Goal: Task Accomplishment & Management: Manage account settings

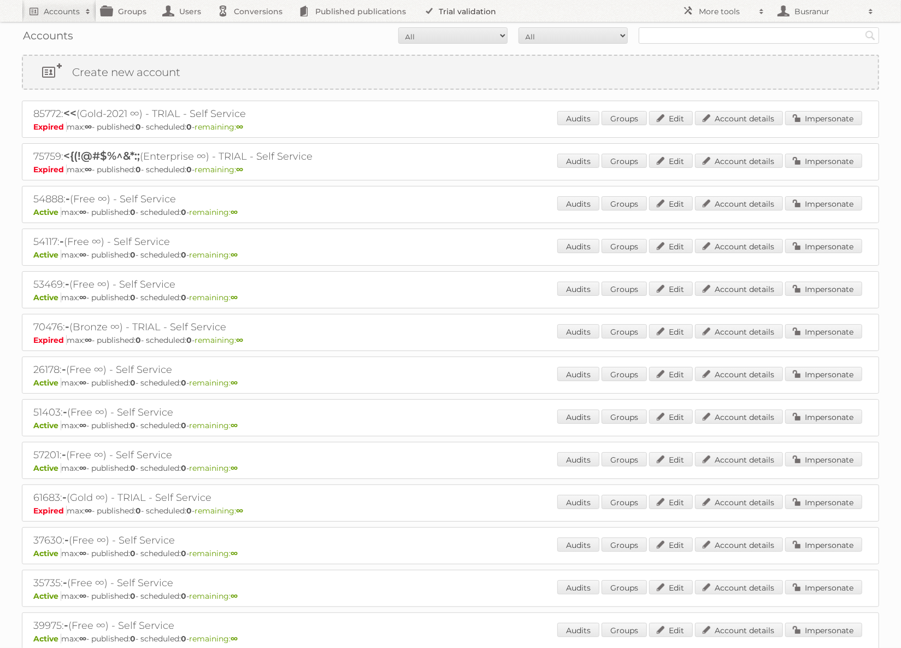
click at [469, 10] on link "Trial validation" at bounding box center [462, 11] width 90 height 22
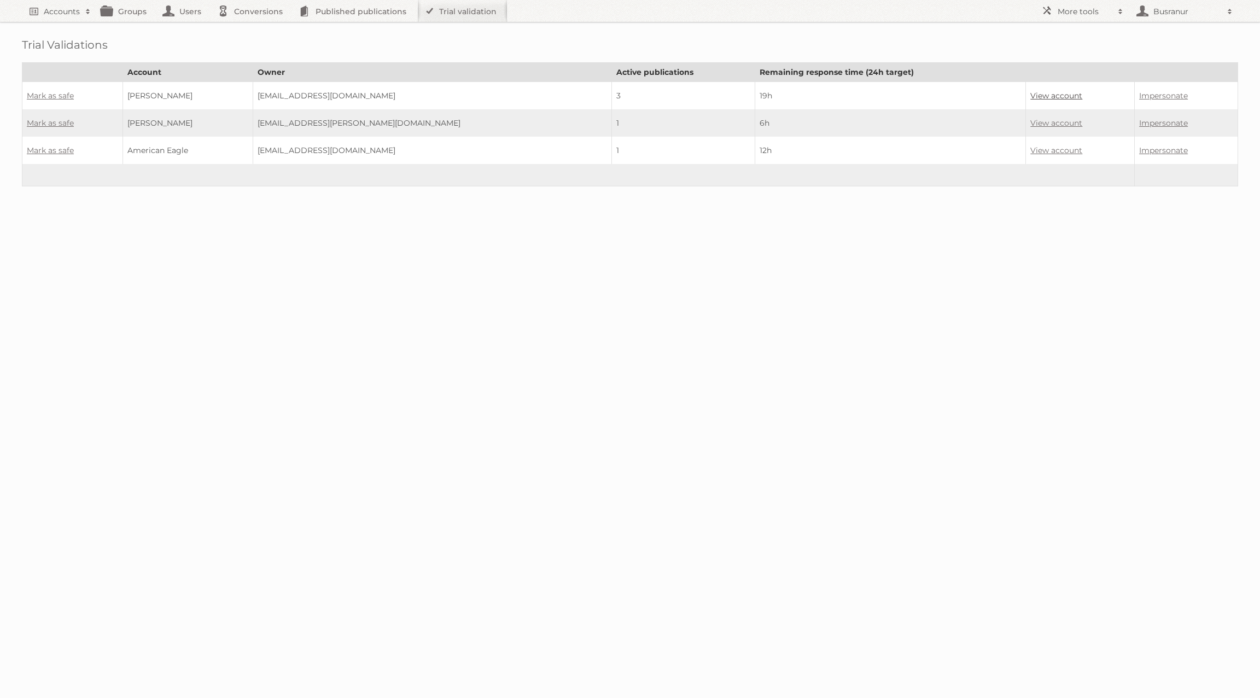
click at [901, 91] on link "View account" at bounding box center [1056, 96] width 52 height 10
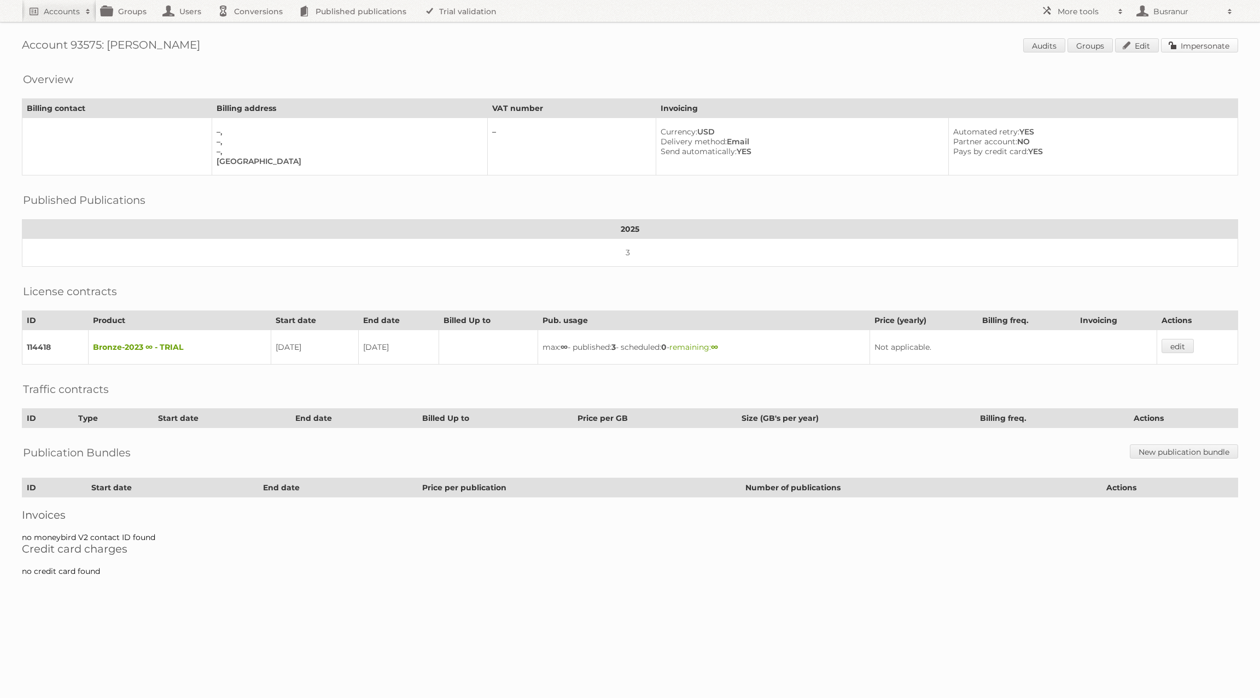
click at [1208, 48] on link "Impersonate" at bounding box center [1199, 45] width 77 height 14
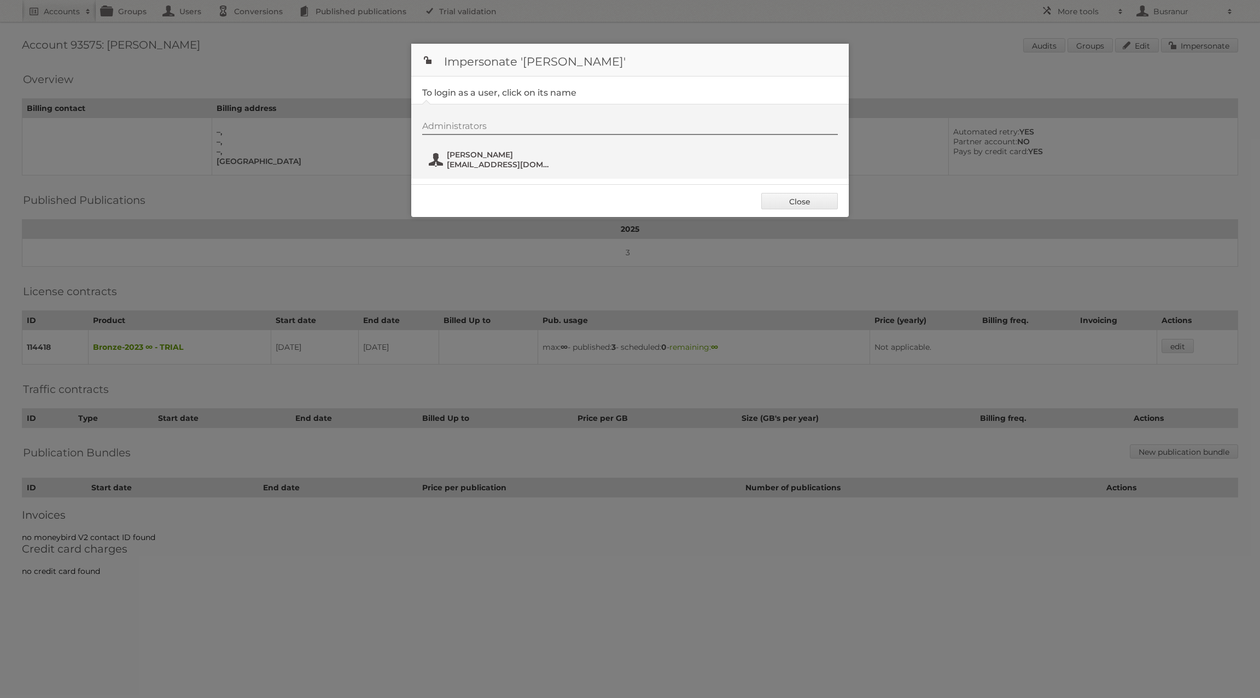
click at [473, 160] on span "[EMAIL_ADDRESS][DOMAIN_NAME]" at bounding box center [500, 165] width 106 height 10
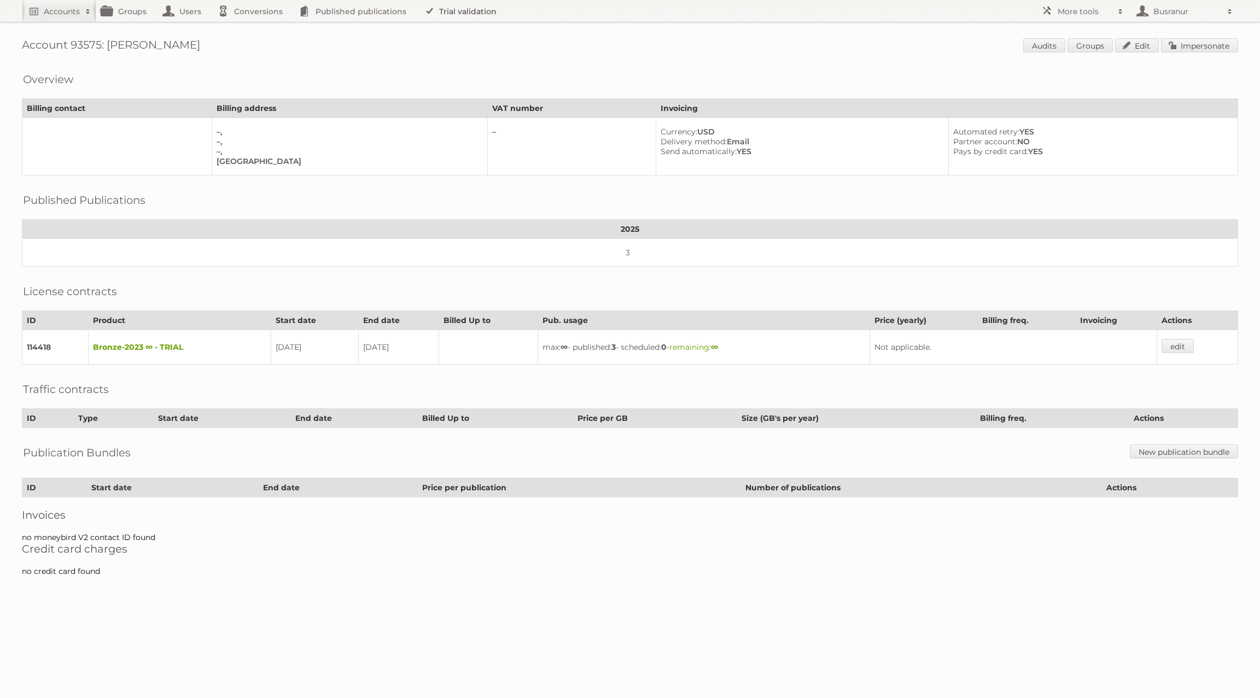
click at [449, 16] on link "Trial validation" at bounding box center [462, 11] width 90 height 22
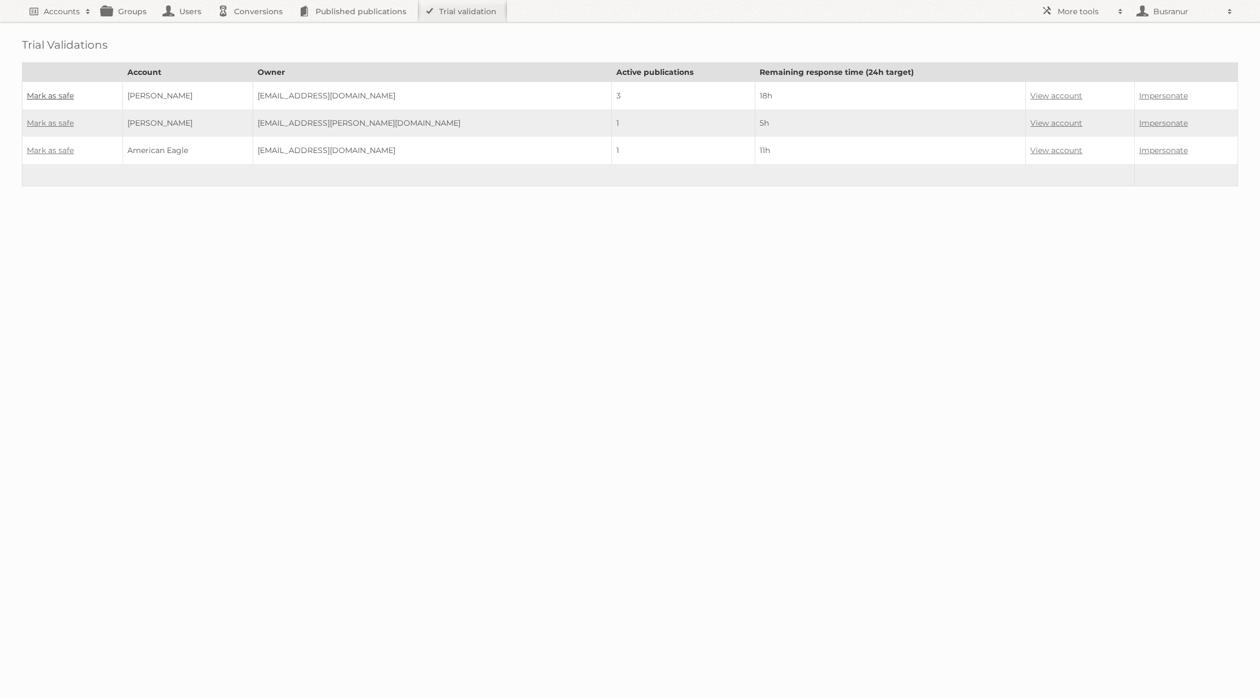
click at [63, 97] on link "Mark as safe" at bounding box center [50, 96] width 47 height 10
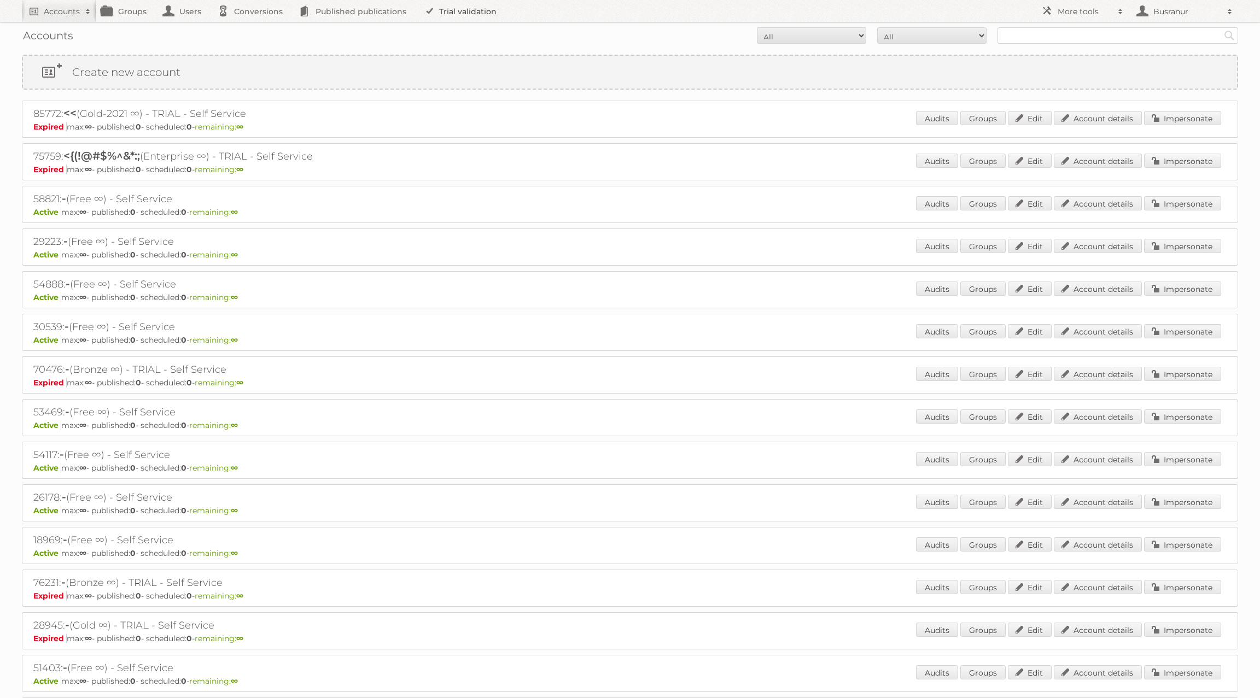
click at [473, 12] on link "Trial validation" at bounding box center [462, 11] width 90 height 22
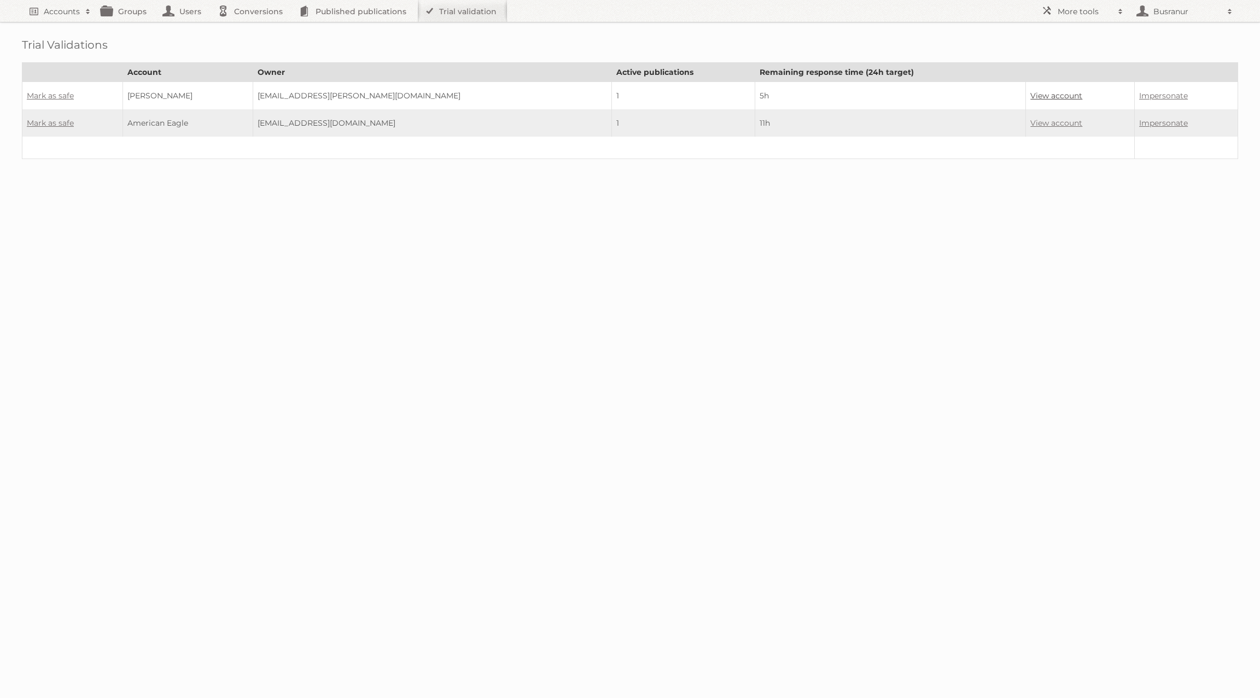
click at [1030, 91] on link "View account" at bounding box center [1056, 96] width 52 height 10
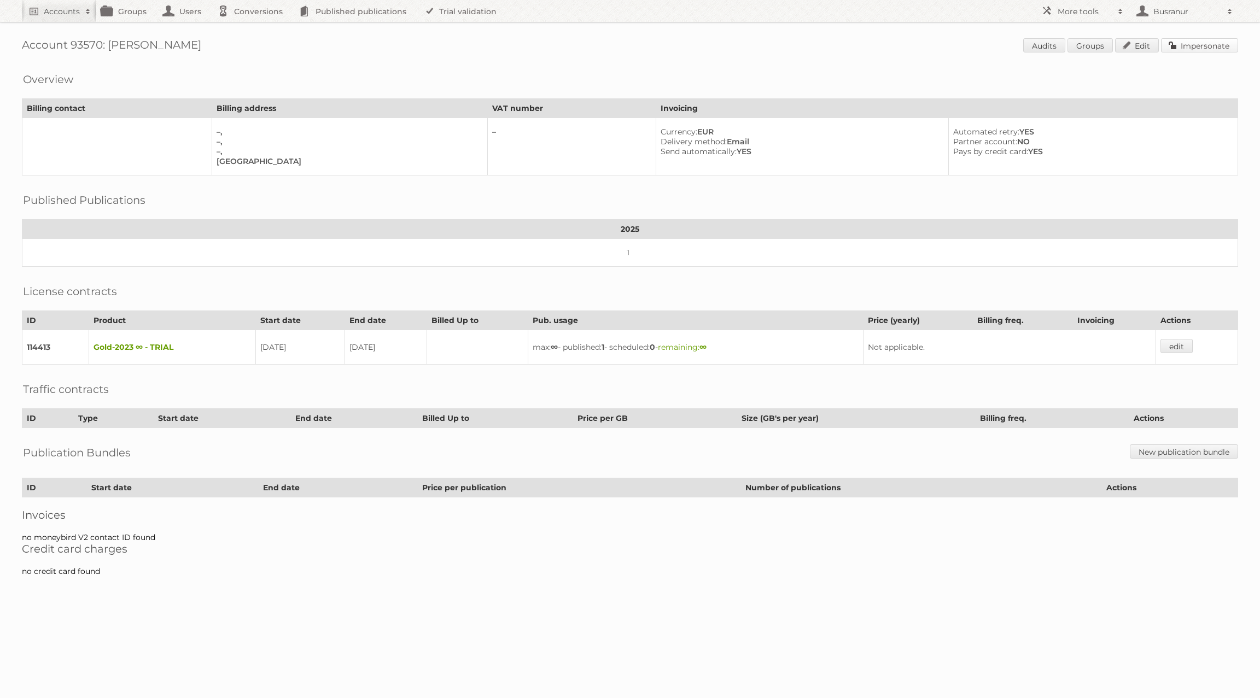
click at [1215, 42] on link "Impersonate" at bounding box center [1199, 45] width 77 height 14
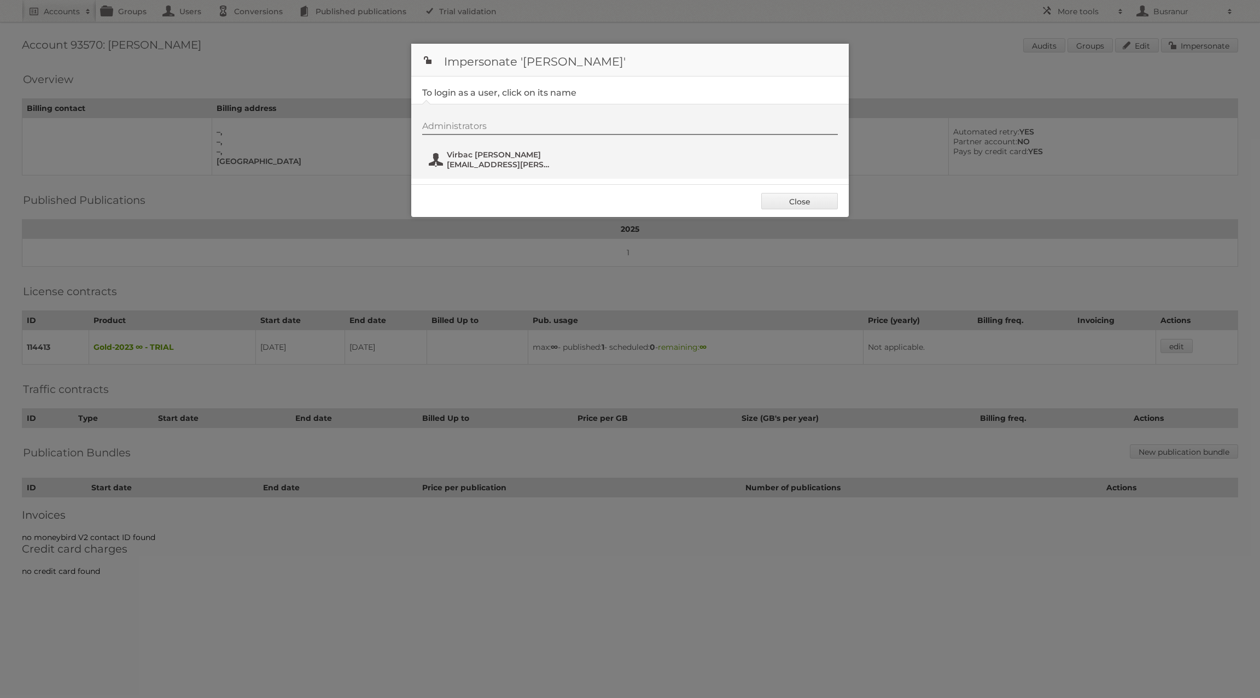
click at [467, 151] on span "Virbac Laudert" at bounding box center [500, 155] width 106 height 10
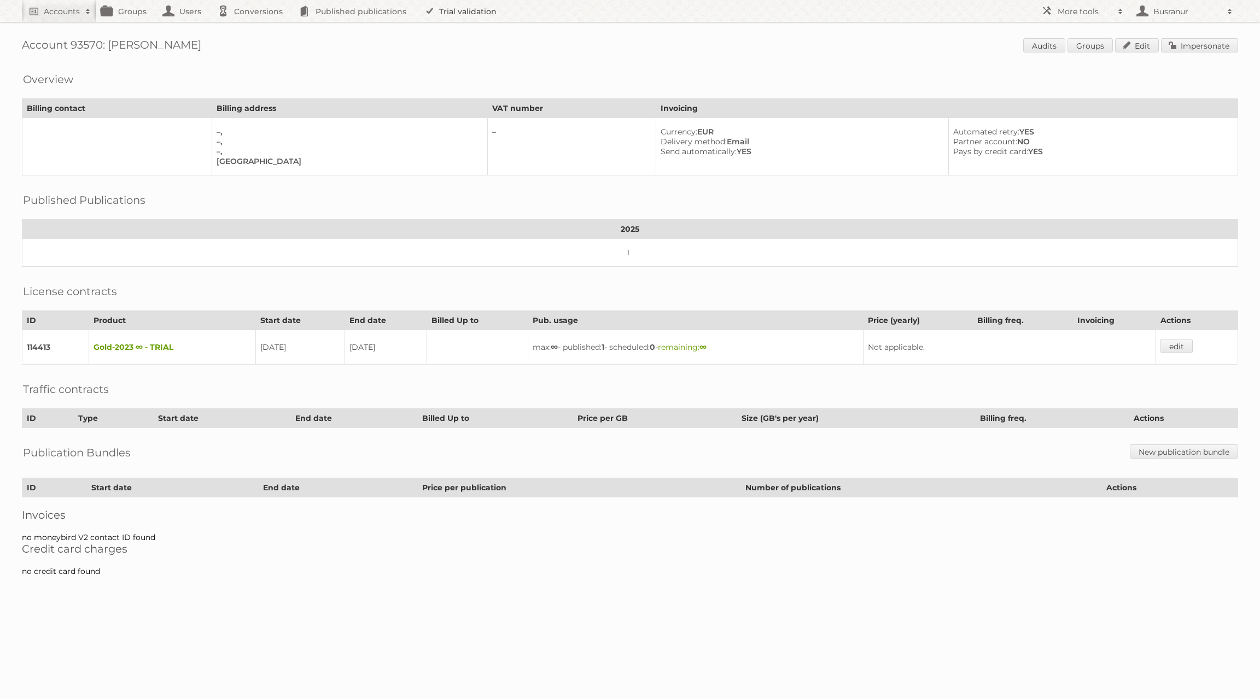
click at [484, 15] on link "Trial validation" at bounding box center [462, 11] width 90 height 22
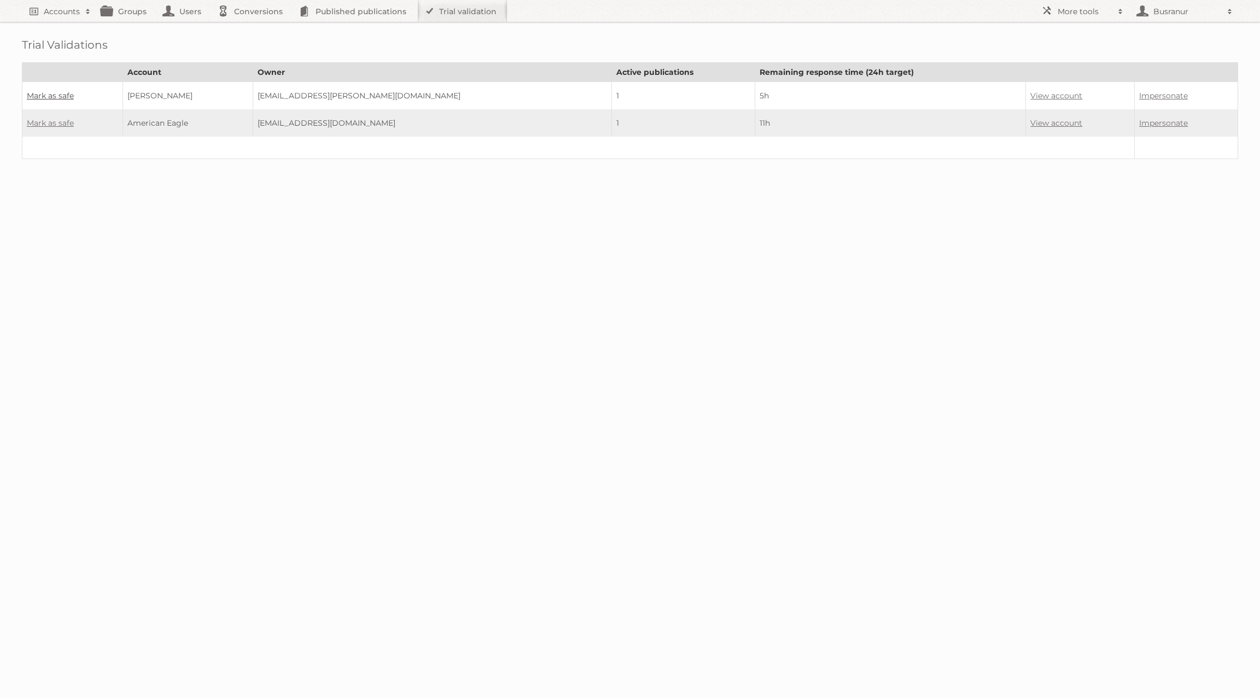
click at [48, 98] on link "Mark as safe" at bounding box center [50, 96] width 47 height 10
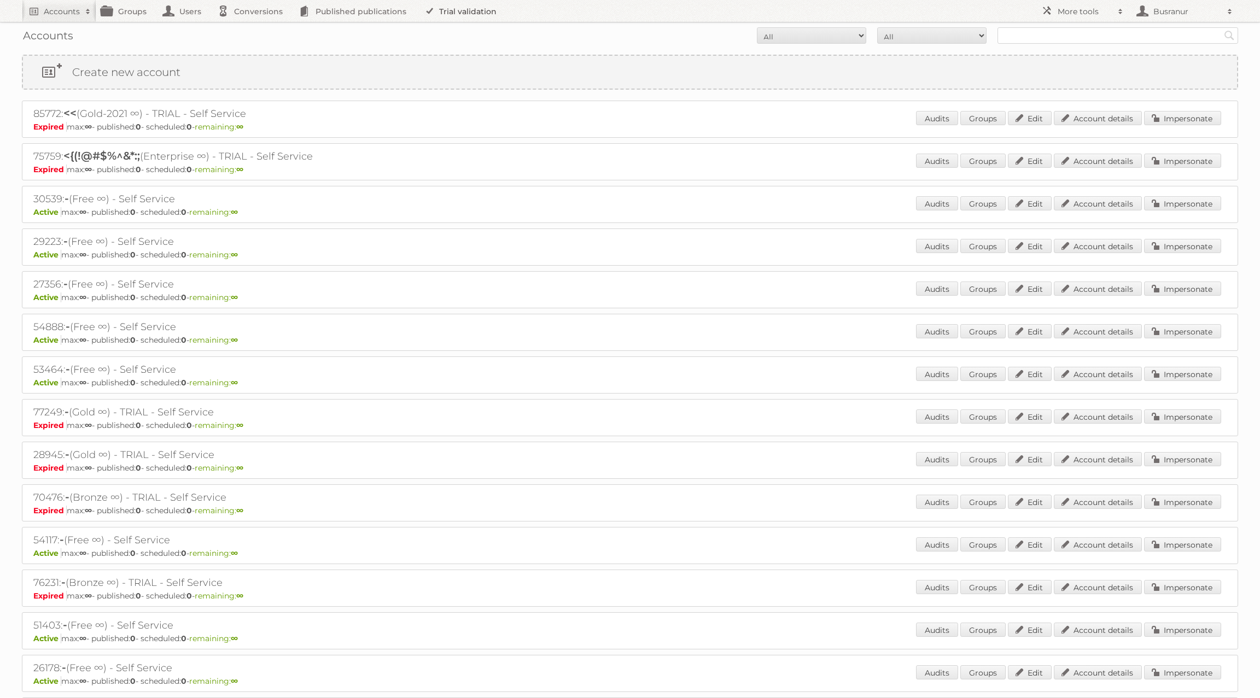
click at [452, 11] on link "Trial validation" at bounding box center [462, 11] width 90 height 22
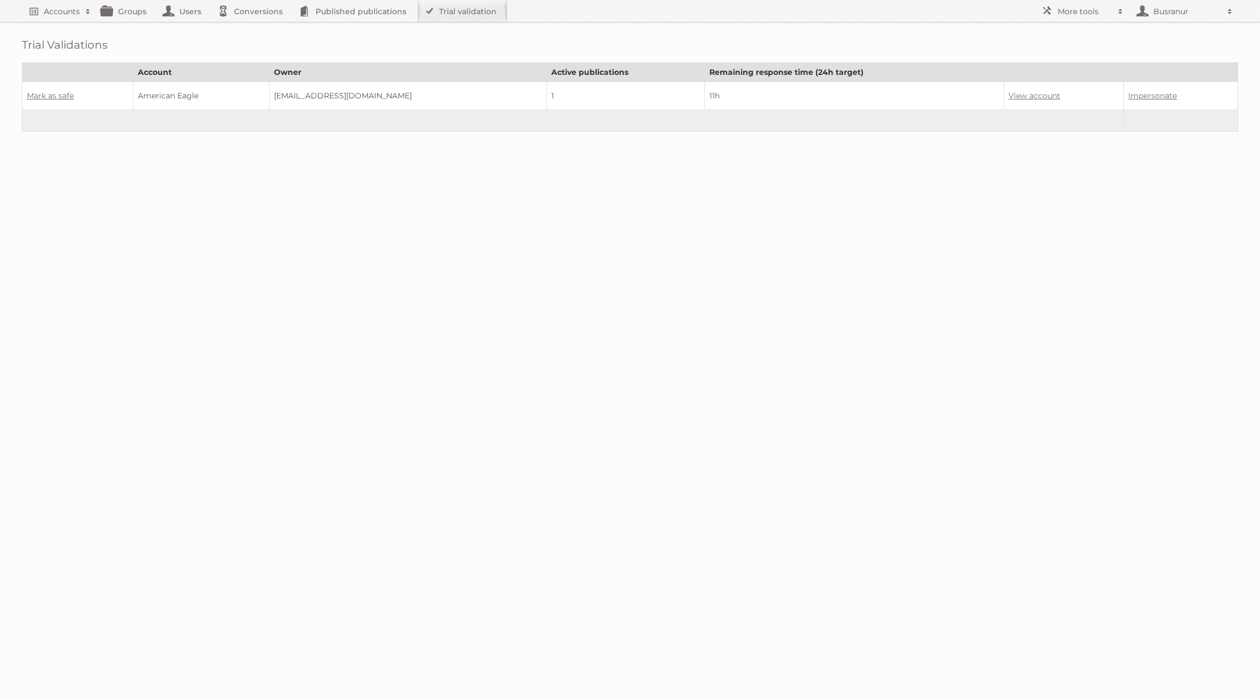
click at [1010, 99] on td "View account" at bounding box center [1063, 96] width 120 height 28
click at [1008, 97] on link "View account" at bounding box center [1034, 96] width 52 height 10
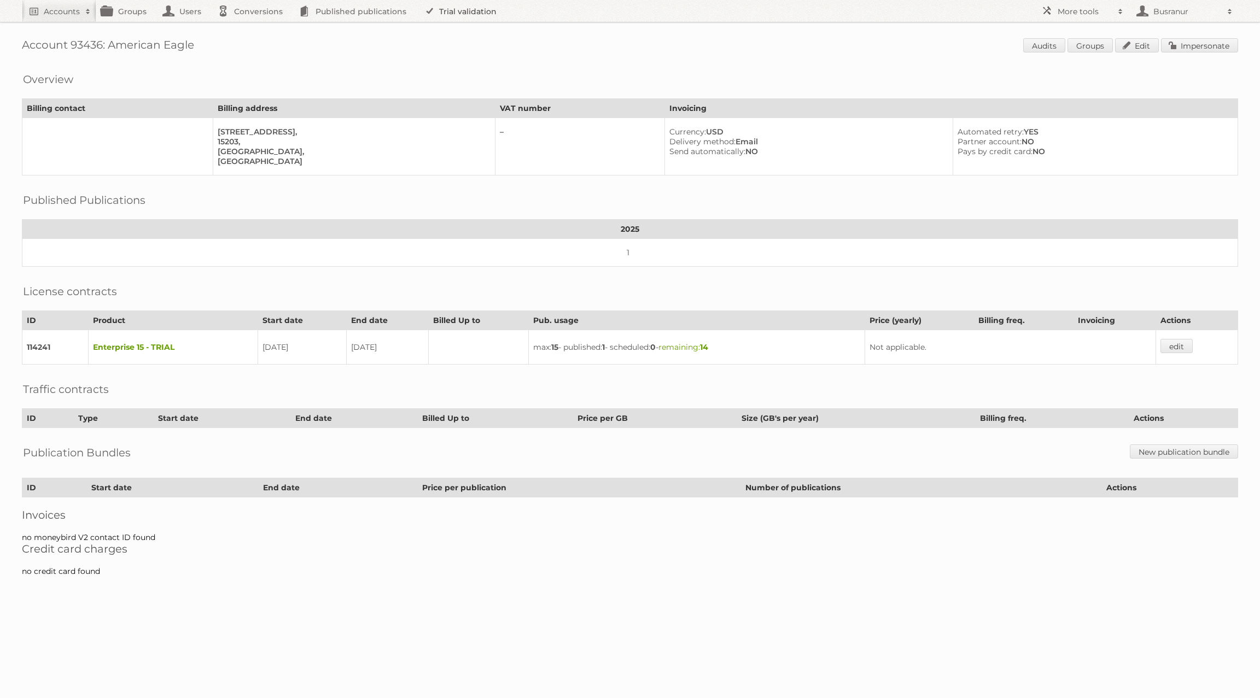
click at [476, 11] on link "Trial validation" at bounding box center [462, 11] width 90 height 22
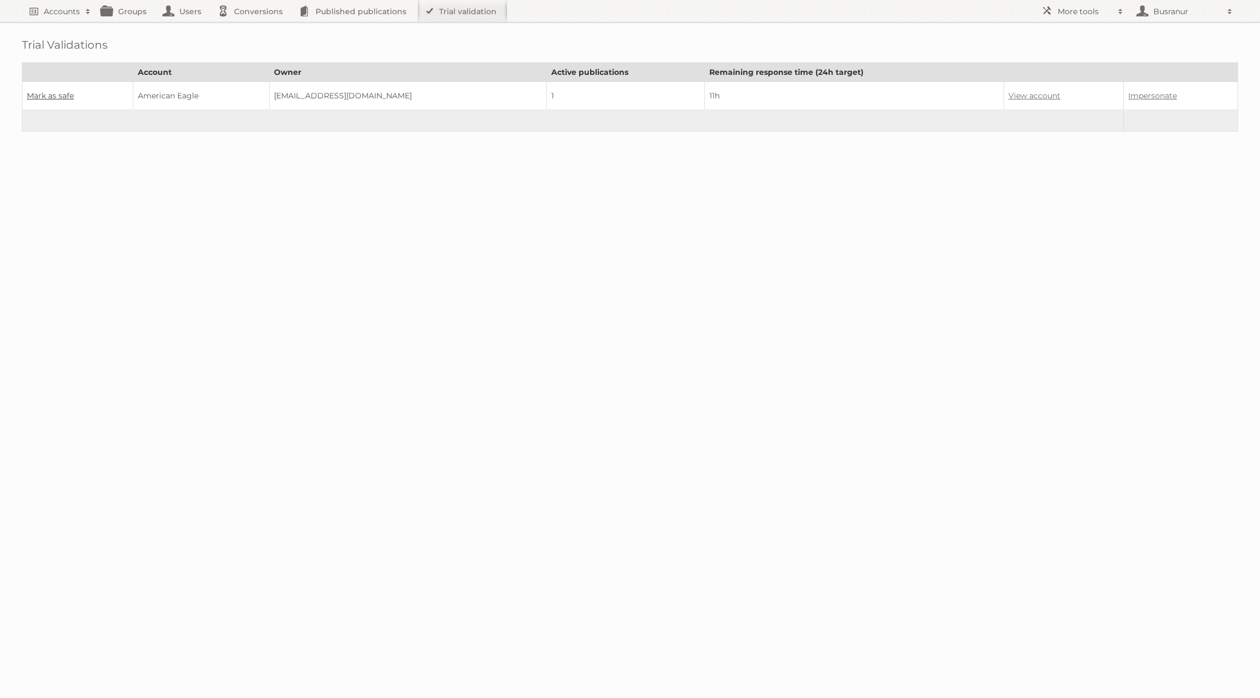
click at [49, 93] on link "Mark as safe" at bounding box center [50, 96] width 47 height 10
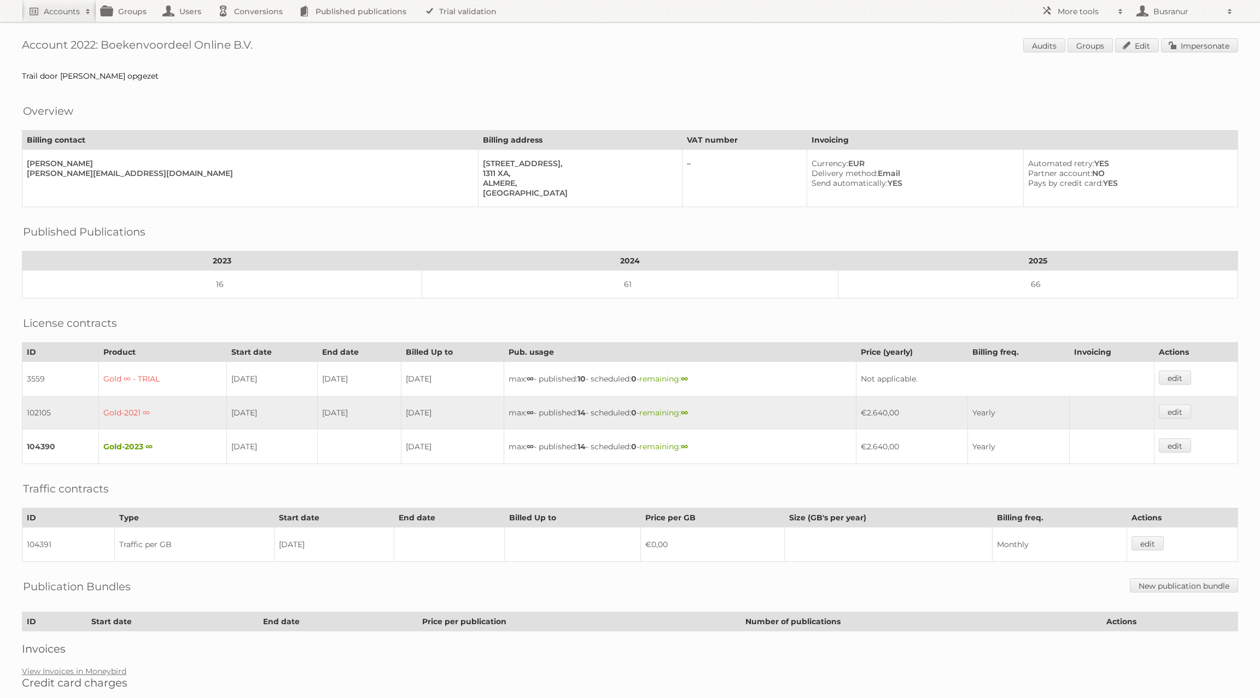
scroll to position [28, 0]
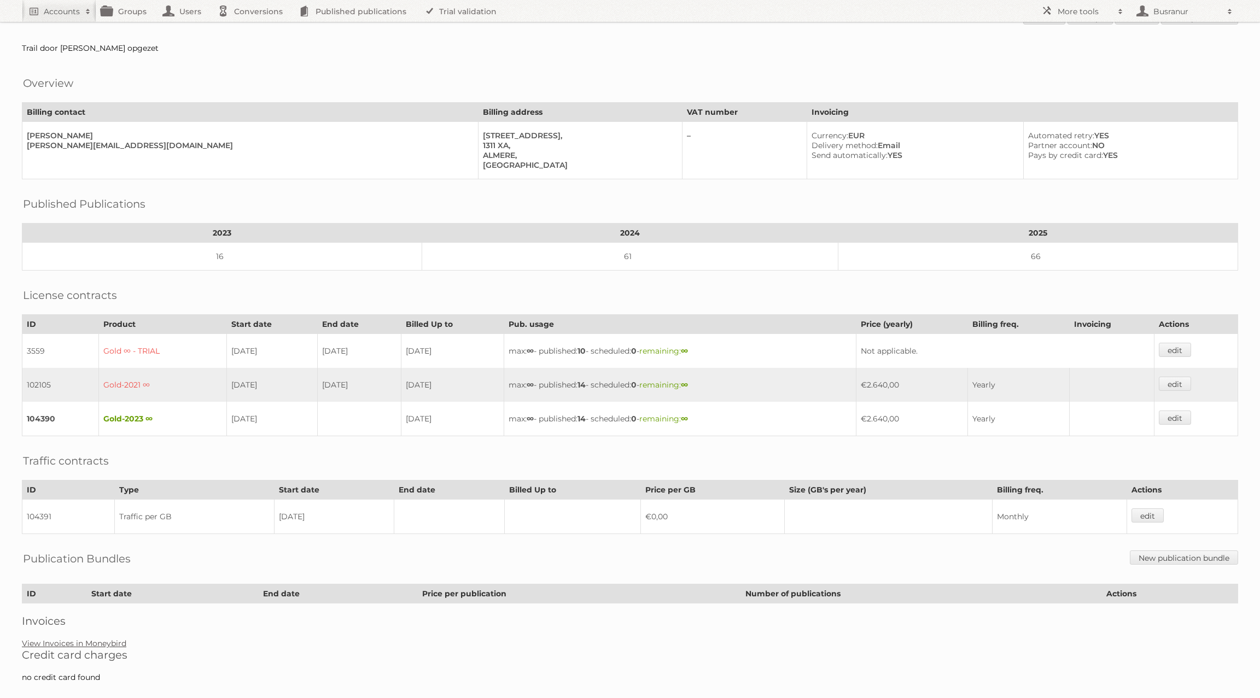
click at [76, 639] on link "View Invoices in Moneybird" at bounding box center [74, 644] width 104 height 10
click at [69, 639] on link "View Invoices in Moneybird" at bounding box center [74, 644] width 104 height 10
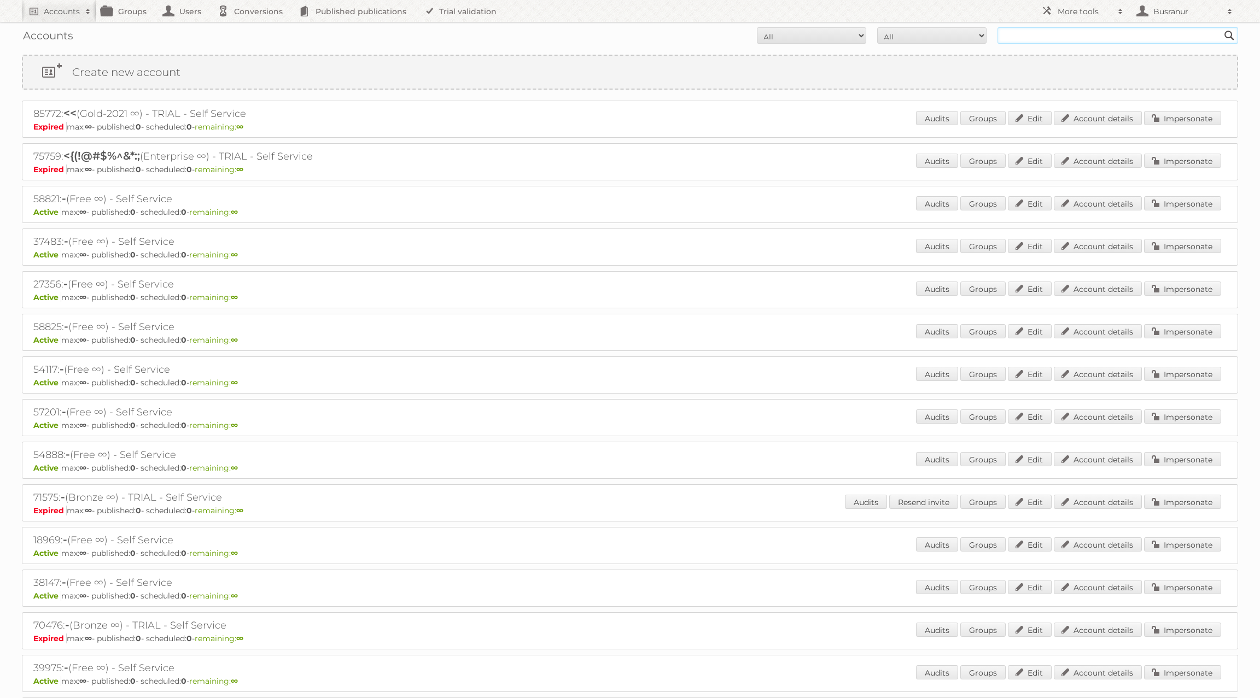
click at [1050, 38] on input "text" at bounding box center [1117, 35] width 241 height 16
paste input "[EMAIL_ADDRESS][DOMAIN_NAME]"
type input "[EMAIL_ADDRESS][DOMAIN_NAME]"
click at [1221, 27] on input "Search" at bounding box center [1229, 35] width 16 height 16
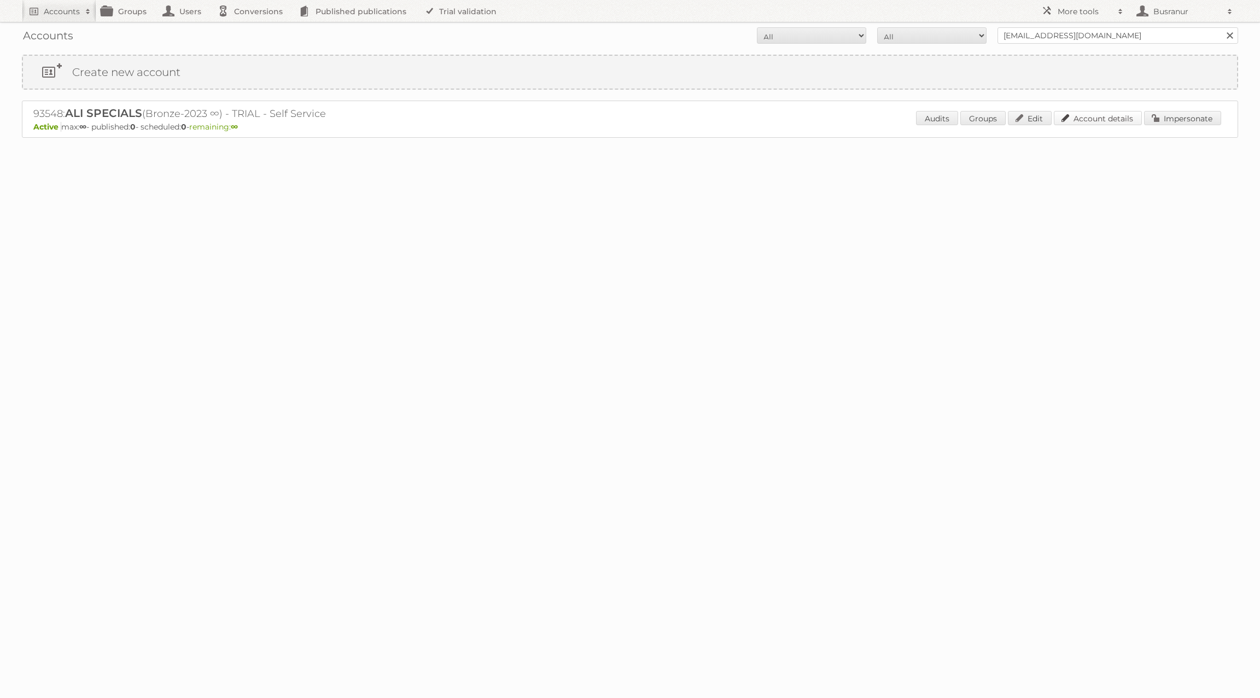
click at [1105, 120] on link "Account details" at bounding box center [1097, 118] width 88 height 14
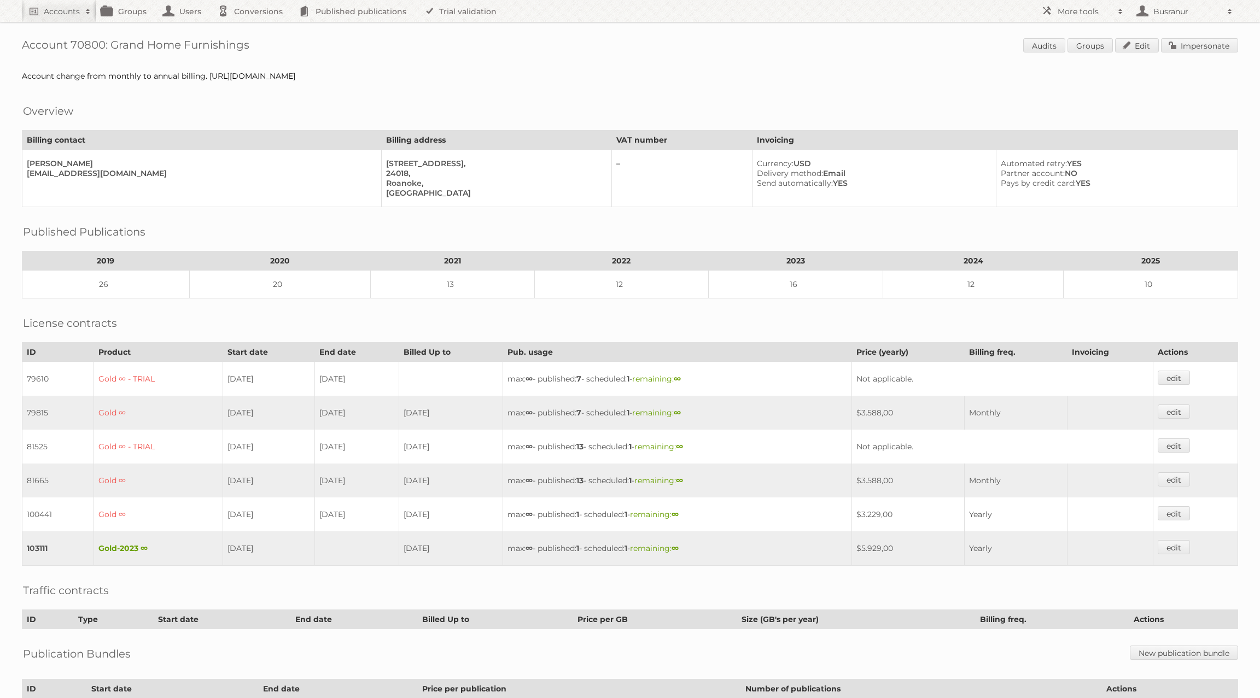
scroll to position [94, 0]
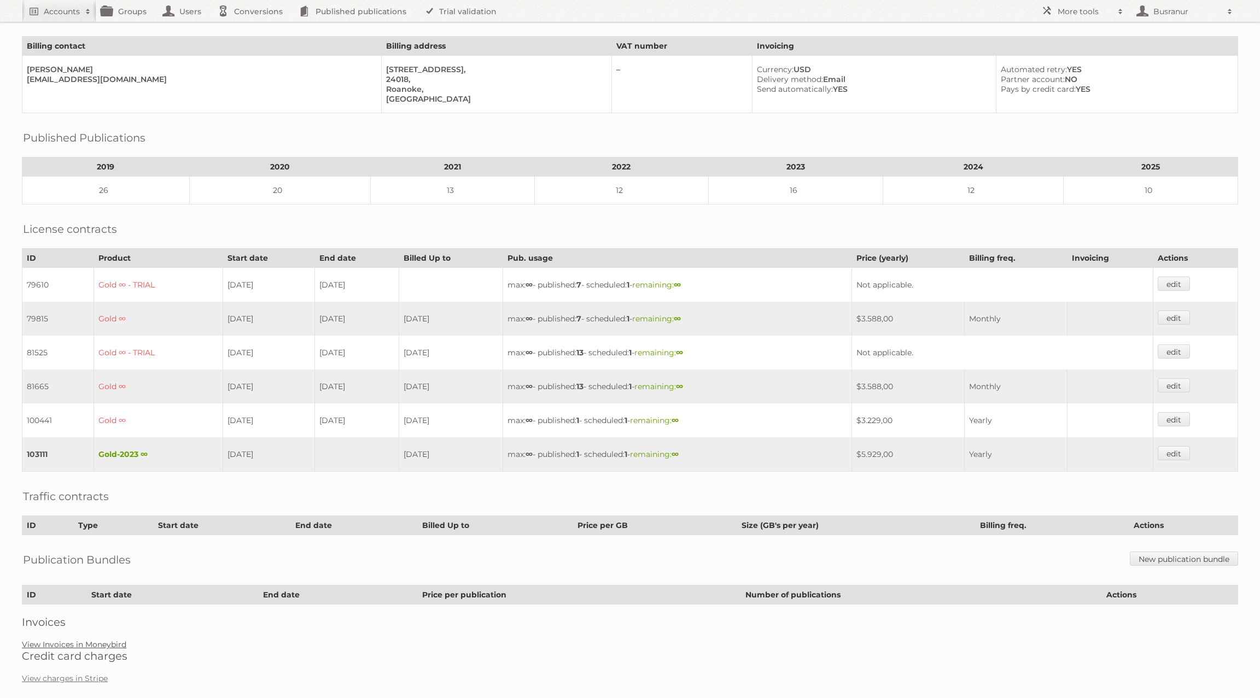
click at [95, 640] on link "View Invoices in Moneybird" at bounding box center [74, 645] width 104 height 10
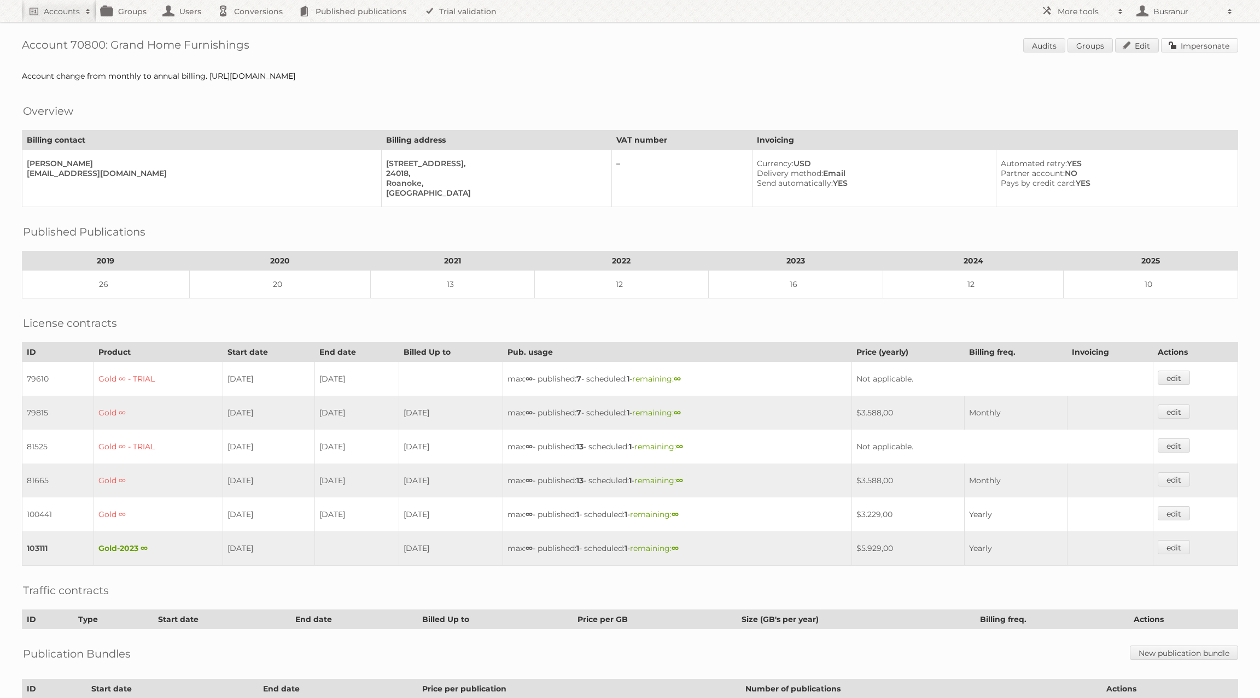
click at [1216, 46] on link "Impersonate" at bounding box center [1199, 45] width 77 height 14
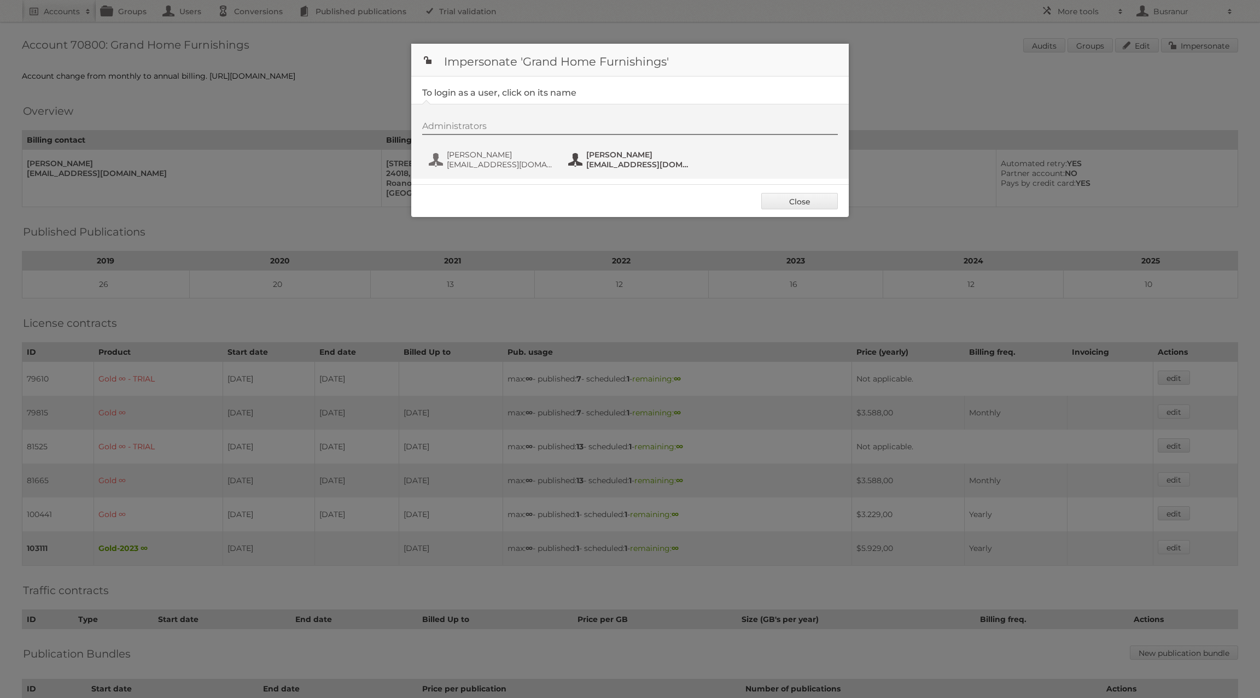
click at [602, 167] on span "[EMAIL_ADDRESS][DOMAIN_NAME]" at bounding box center [639, 165] width 106 height 10
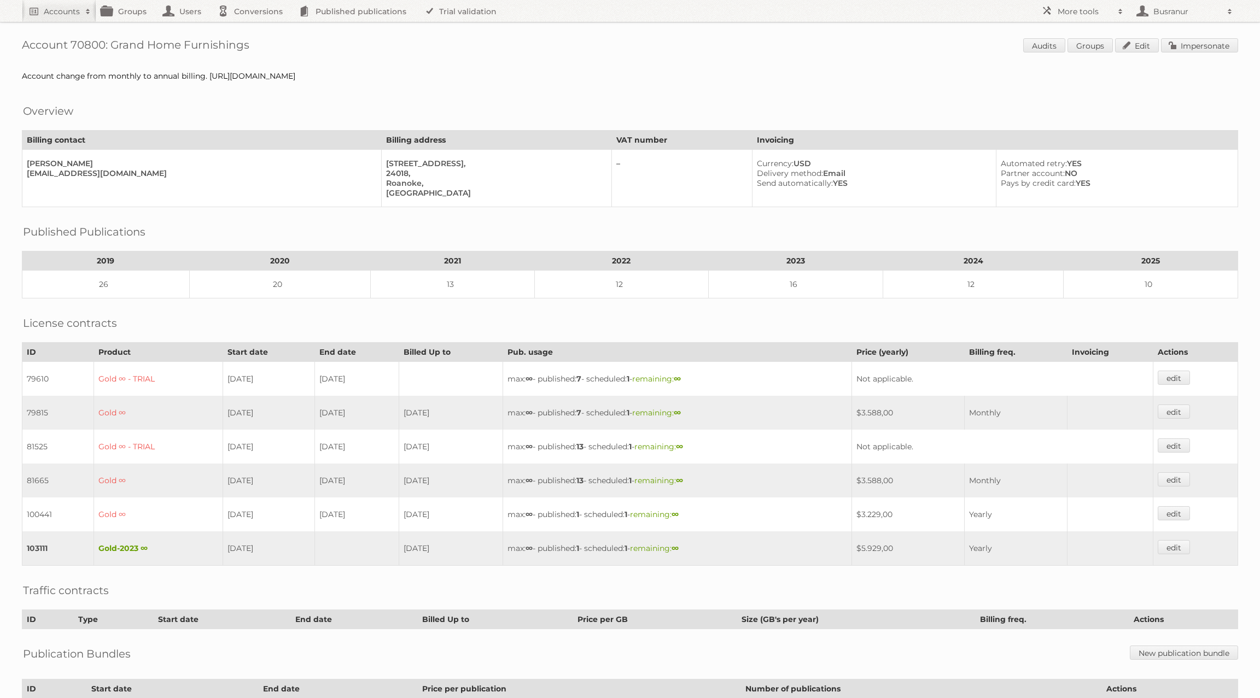
scroll to position [94, 0]
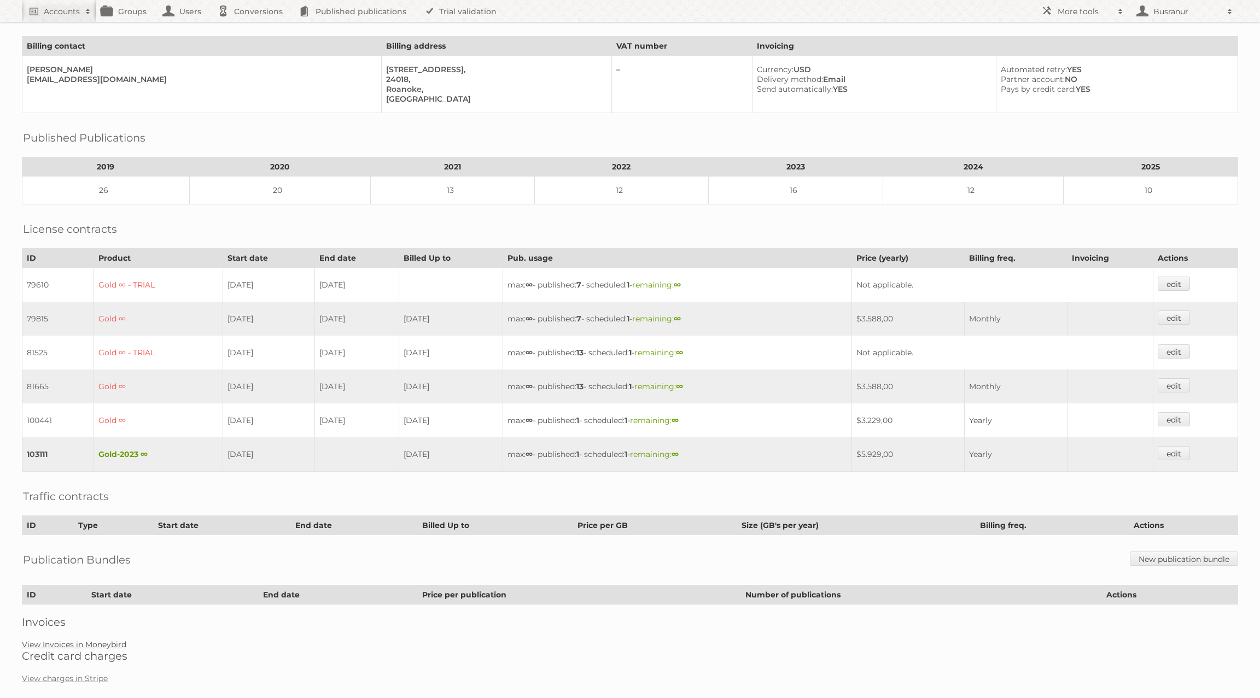
click at [80, 640] on link "View Invoices in Moneybird" at bounding box center [74, 645] width 104 height 10
